Goal: Transaction & Acquisition: Obtain resource

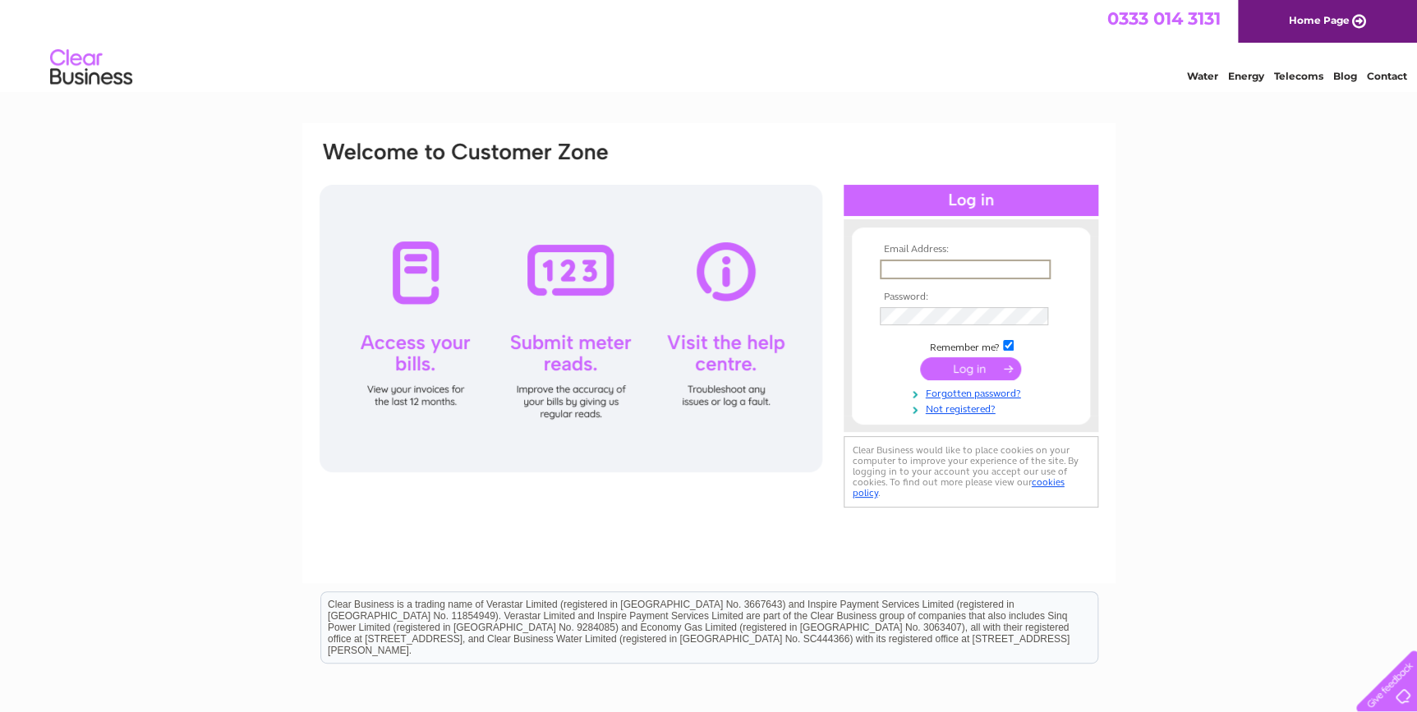
click at [937, 269] on input "text" at bounding box center [965, 270] width 171 height 20
type input "paint.technic@btconnect.com"
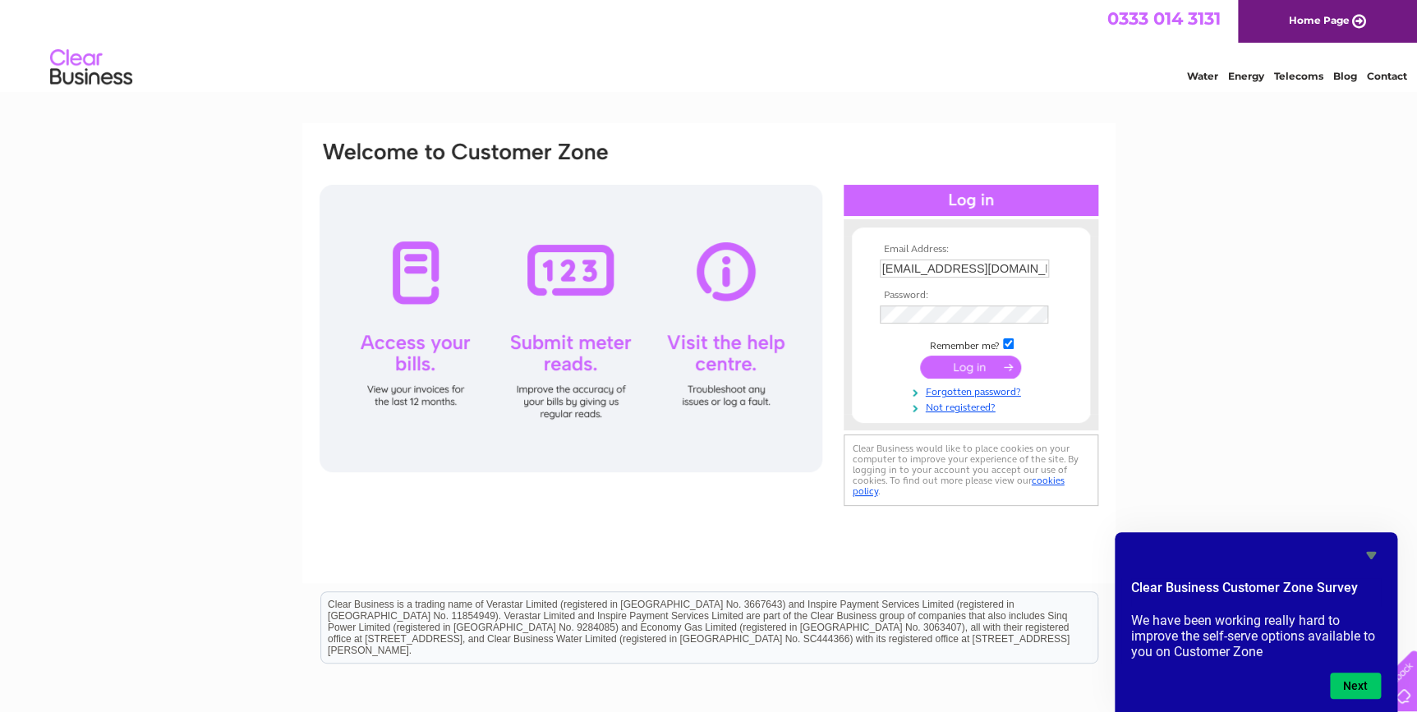
click at [973, 369] on input "submit" at bounding box center [970, 367] width 101 height 23
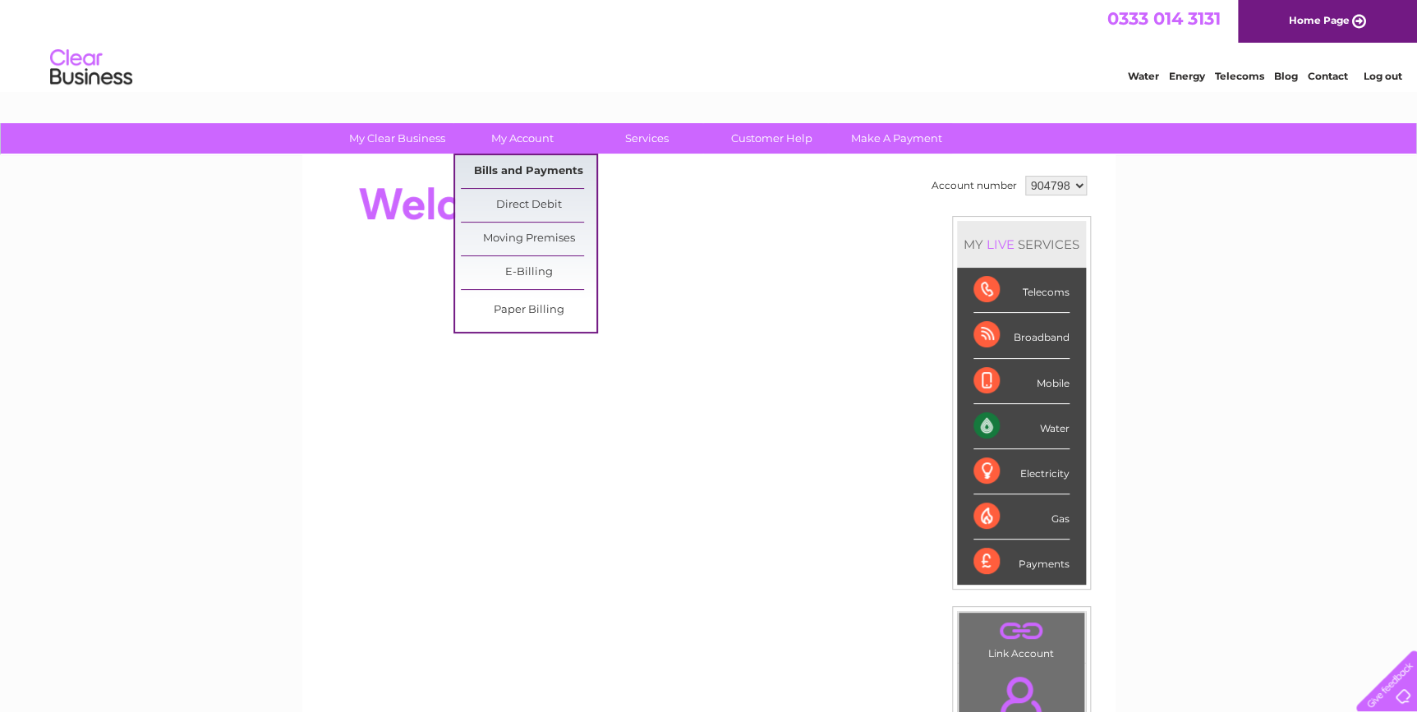
click at [526, 172] on link "Bills and Payments" at bounding box center [529, 171] width 136 height 33
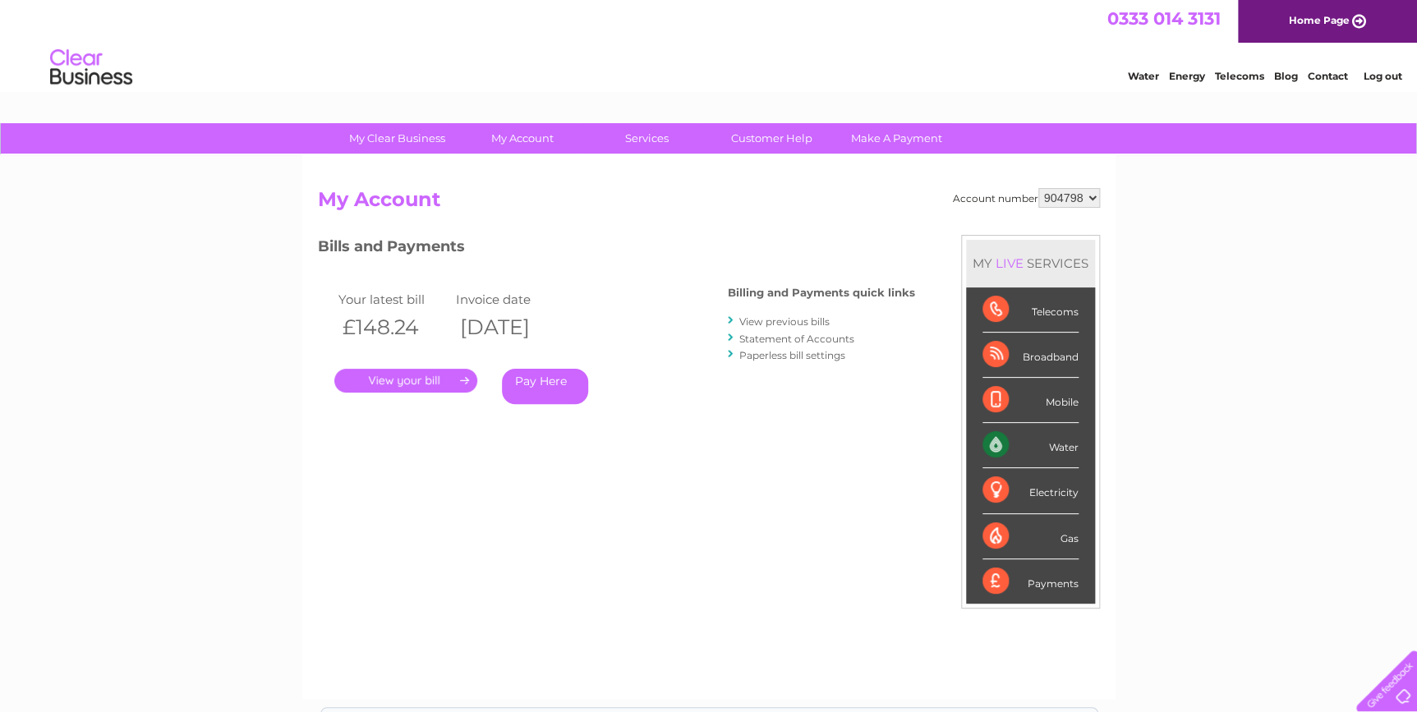
click at [779, 321] on link "View previous bills" at bounding box center [784, 321] width 90 height 12
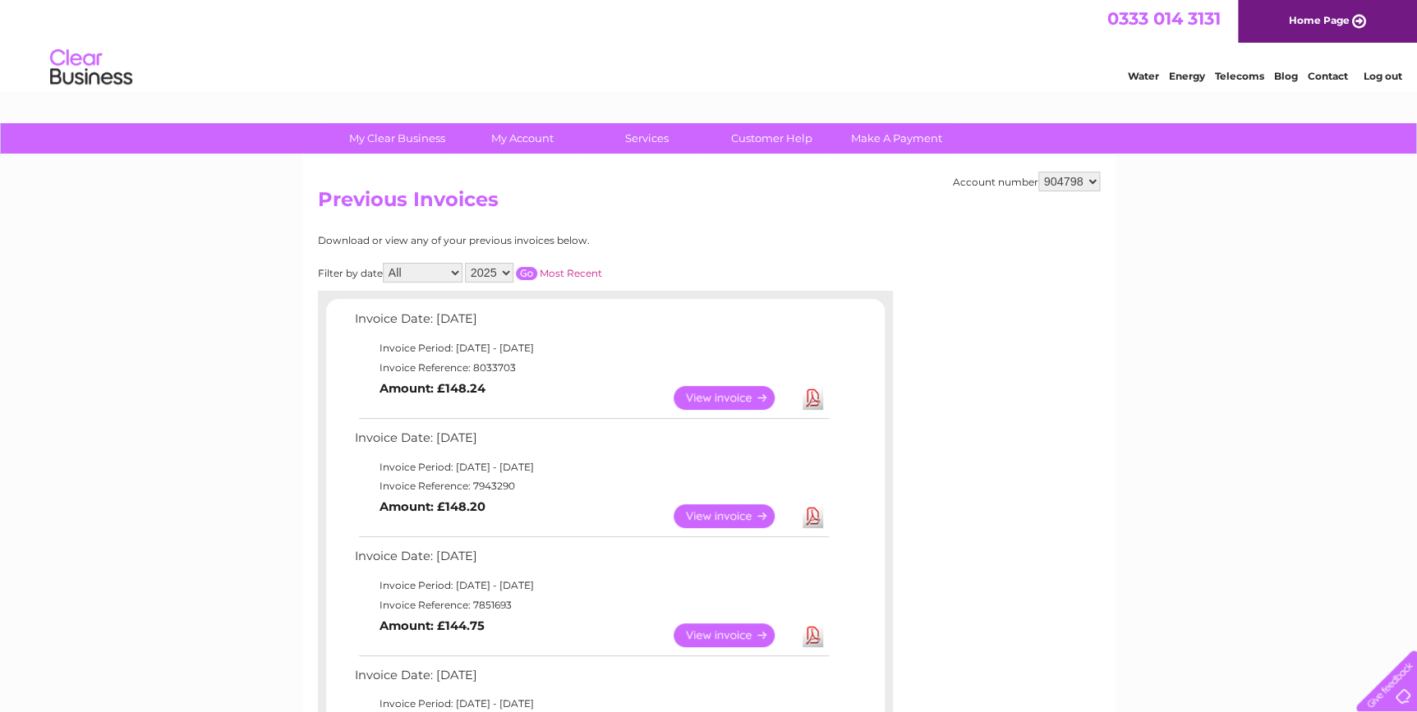
click at [811, 389] on link "Download" at bounding box center [813, 398] width 21 height 24
click at [1380, 73] on link "Log out" at bounding box center [1383, 76] width 39 height 12
